Goal: Task Accomplishment & Management: Use online tool/utility

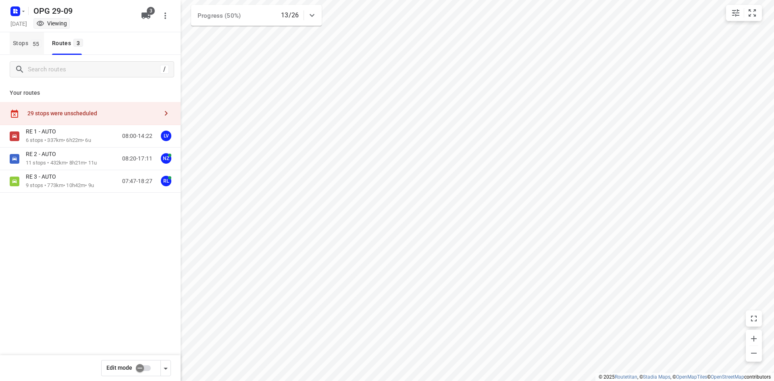
click at [44, 43] on span "Stops 55" at bounding box center [28, 43] width 31 height 10
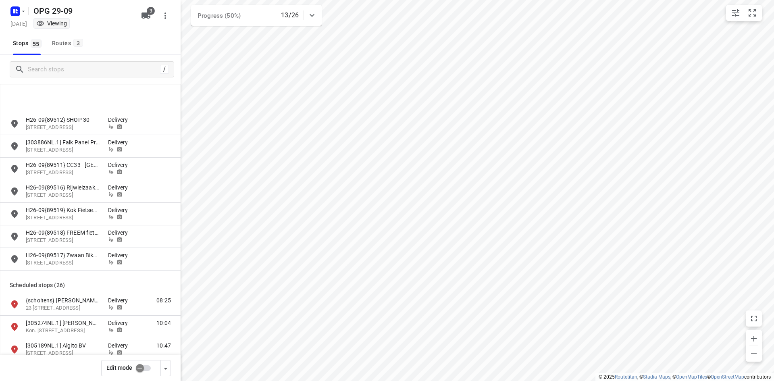
scroll to position [645, 0]
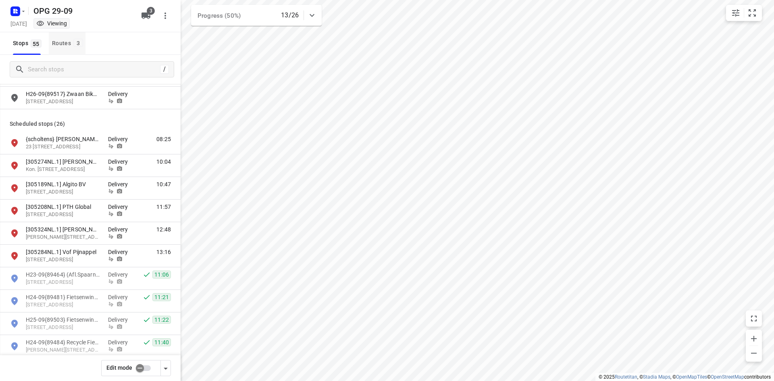
click at [69, 50] on button "Routes 3" at bounding box center [67, 43] width 37 height 23
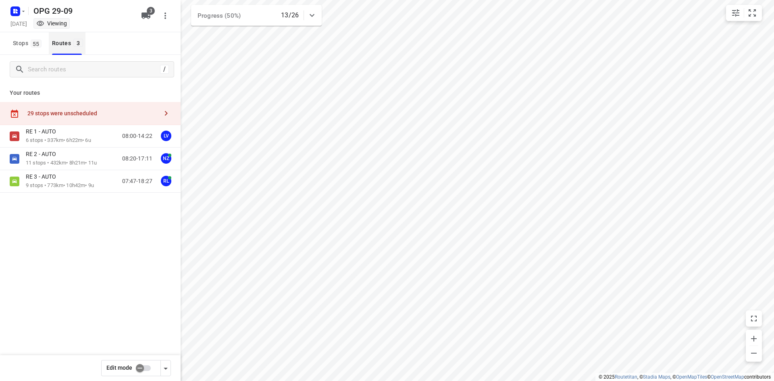
click at [69, 50] on button "Routes 3" at bounding box center [67, 43] width 37 height 23
click at [19, 10] on rect "button" at bounding box center [15, 11] width 10 height 10
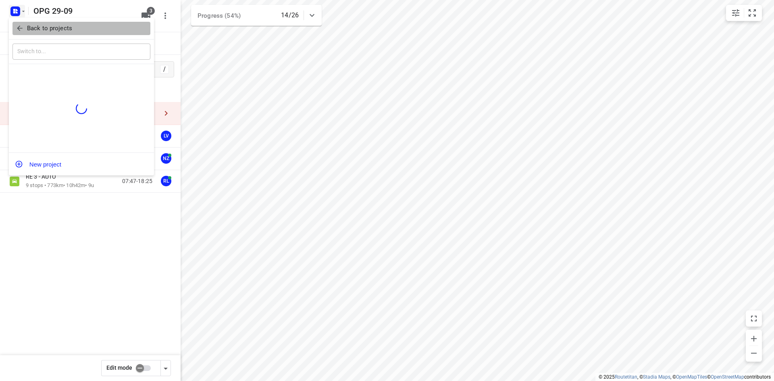
click at [28, 33] on button "Back to projects" at bounding box center [81, 28] width 138 height 13
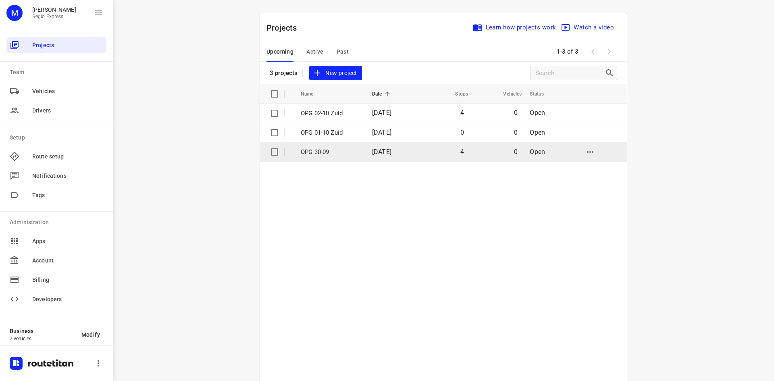
click at [417, 151] on td "[DATE]" at bounding box center [391, 151] width 52 height 19
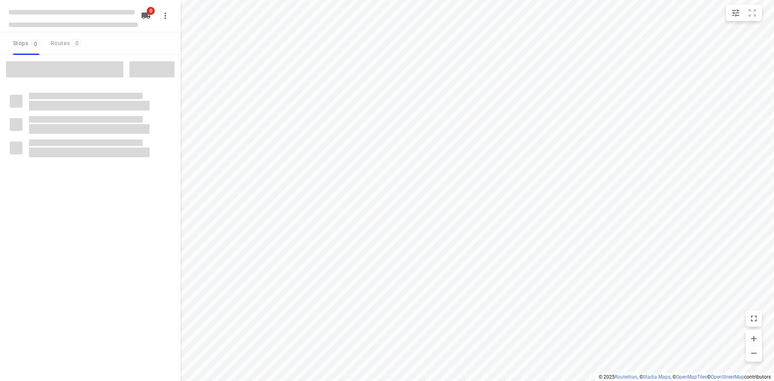
type input "distance"
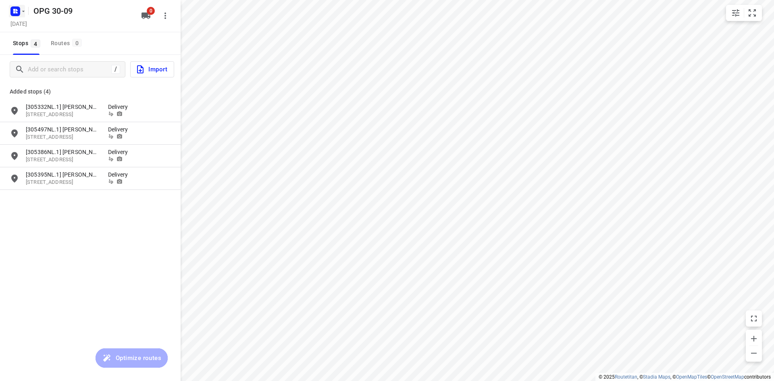
click at [23, 8] on icon "button" at bounding box center [23, 11] width 6 height 6
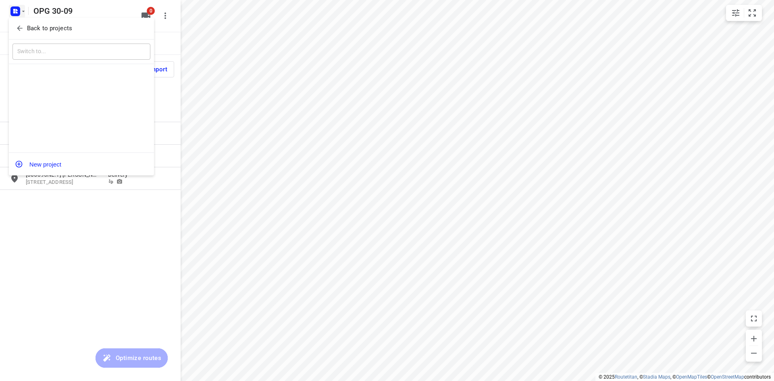
click at [28, 24] on p "Back to projects" at bounding box center [49, 28] width 45 height 9
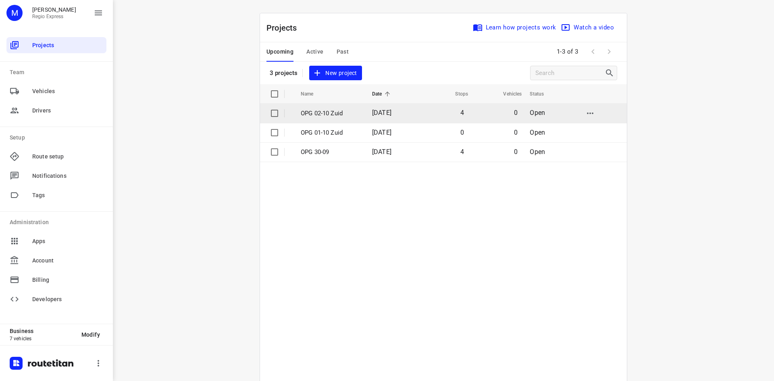
click at [332, 112] on p "OPG 02-10 Zuid" at bounding box center [330, 113] width 59 height 9
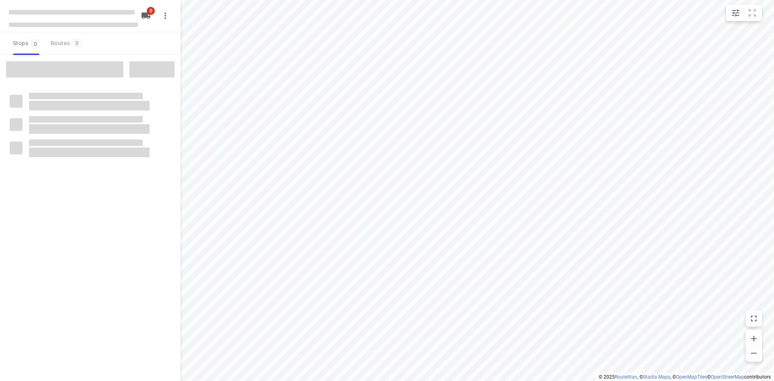
type input "distance"
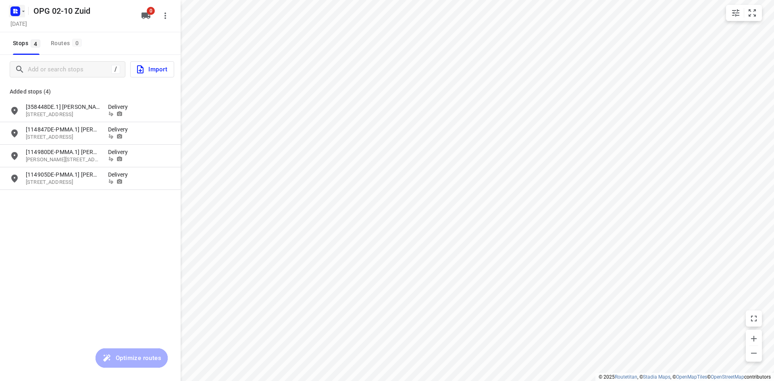
click at [17, 17] on icon "button" at bounding box center [15, 11] width 13 height 13
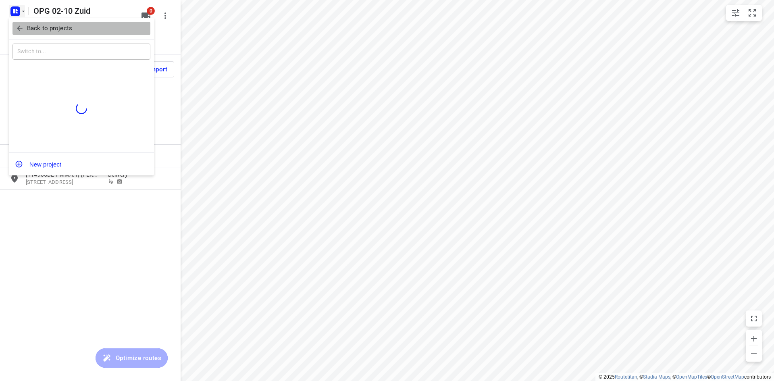
click at [19, 29] on icon "button" at bounding box center [19, 28] width 5 height 5
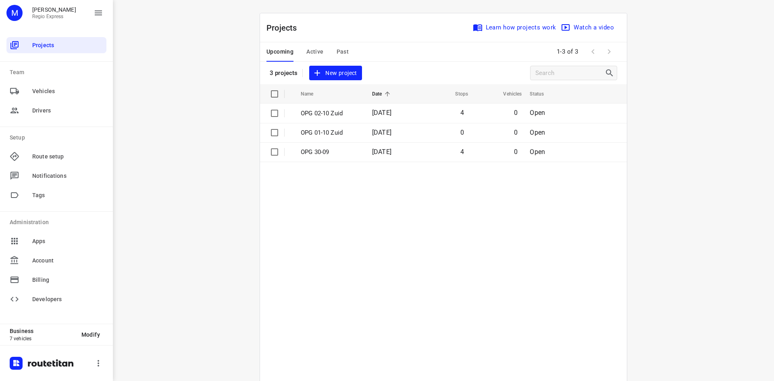
click at [306, 47] on span "Active" at bounding box center [314, 52] width 17 height 10
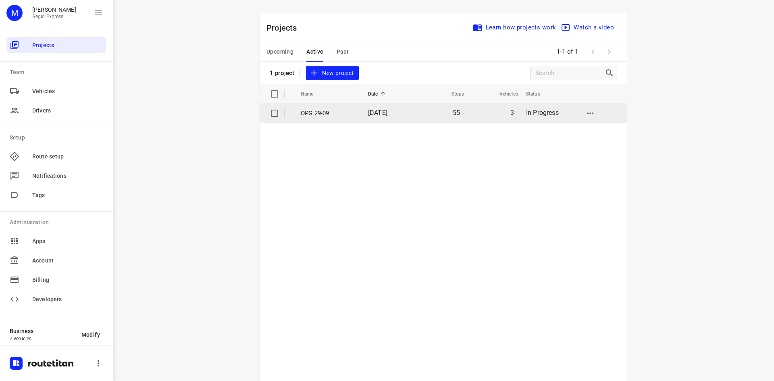
click at [364, 117] on td "[DATE]" at bounding box center [387, 113] width 52 height 19
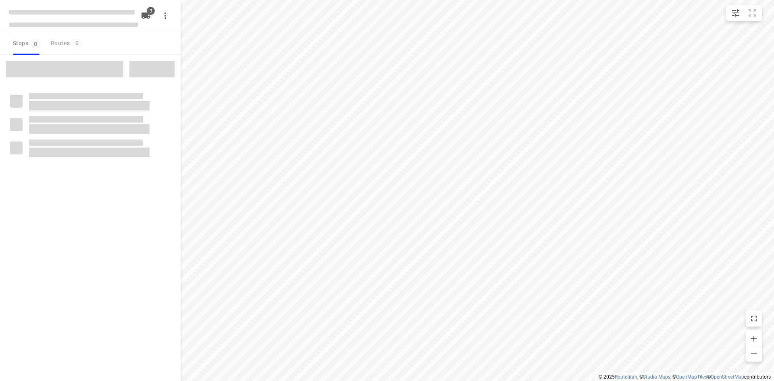
type input "distance"
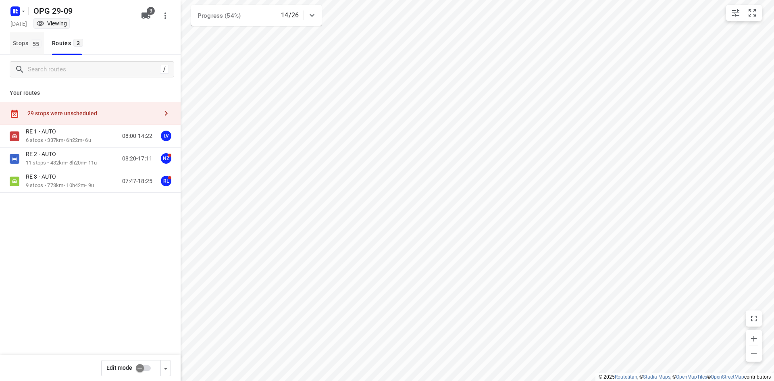
click at [29, 44] on span "Stops 55" at bounding box center [28, 43] width 31 height 10
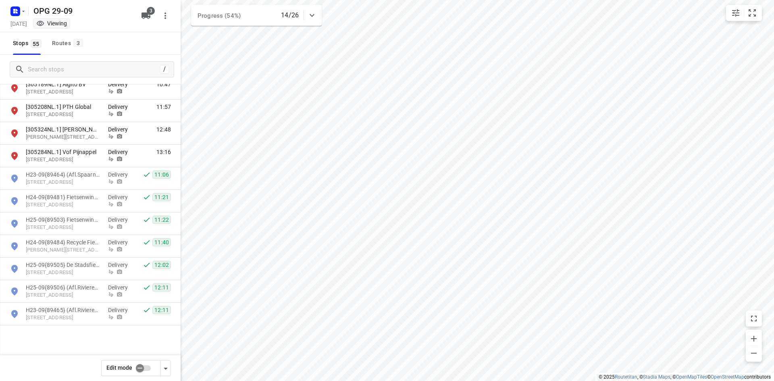
scroll to position [645, 0]
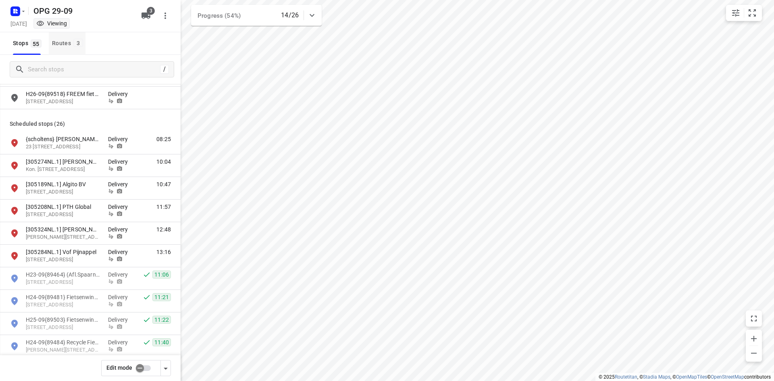
click at [77, 48] on div "Routes 3" at bounding box center [68, 43] width 33 height 10
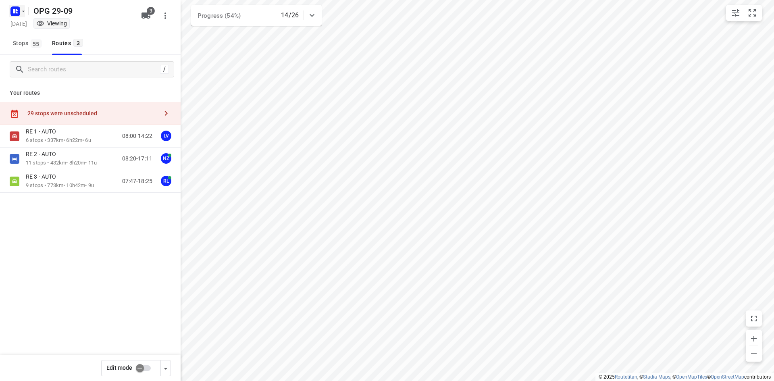
click at [17, 12] on icon "button" at bounding box center [17, 12] width 2 height 2
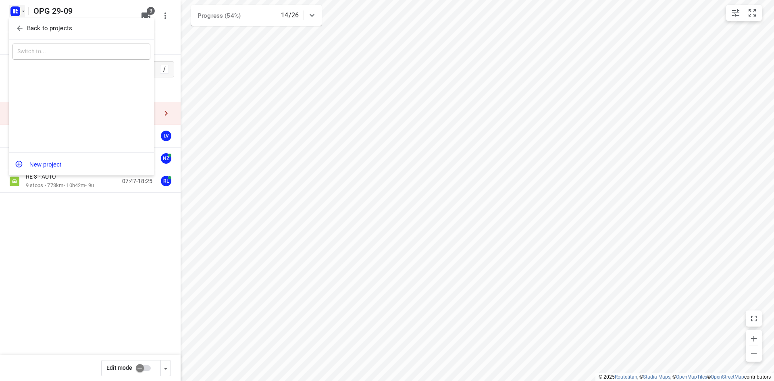
click at [19, 33] on button "Back to projects" at bounding box center [81, 28] width 138 height 13
